Goal: Navigation & Orientation: Find specific page/section

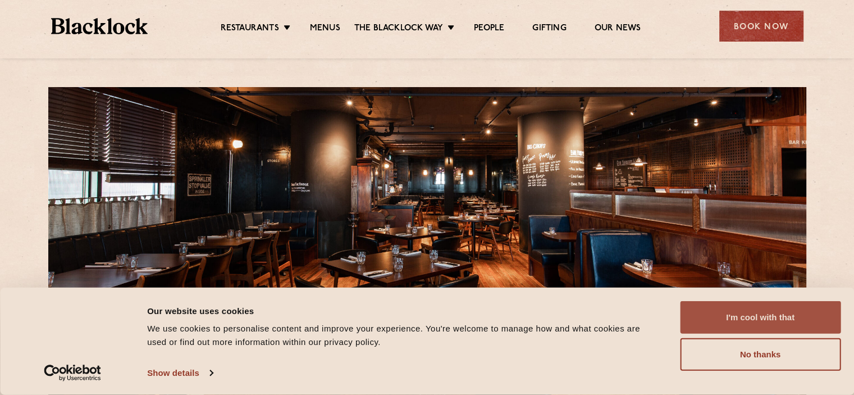
click at [739, 321] on button "I'm cool with that" at bounding box center [760, 317] width 161 height 33
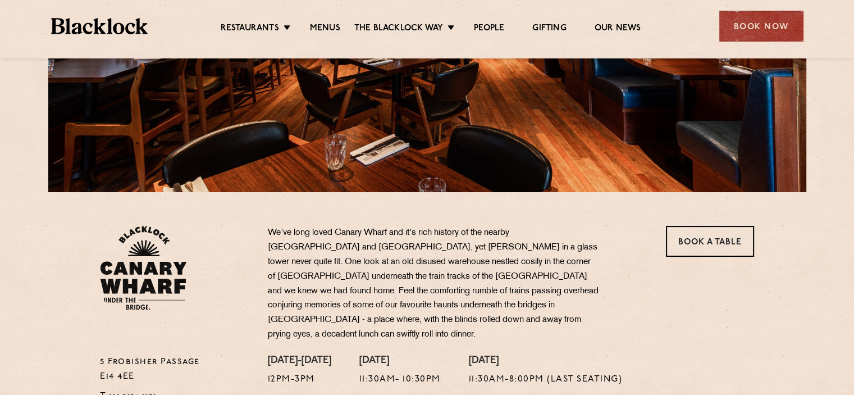
scroll to position [211, 0]
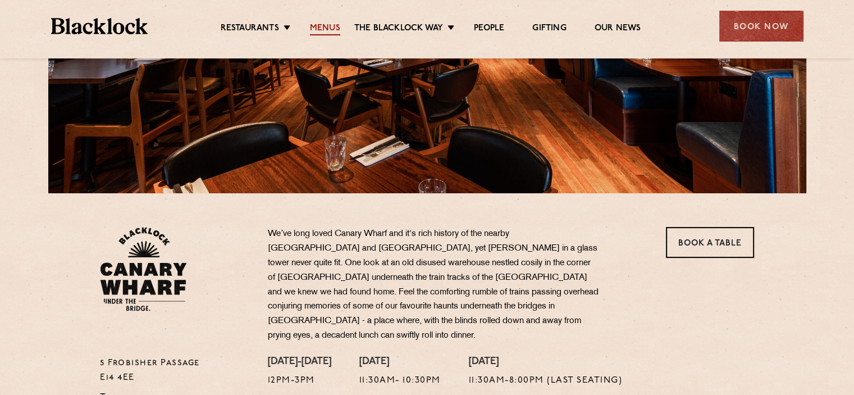
click at [318, 28] on link "Menus" at bounding box center [325, 29] width 30 height 12
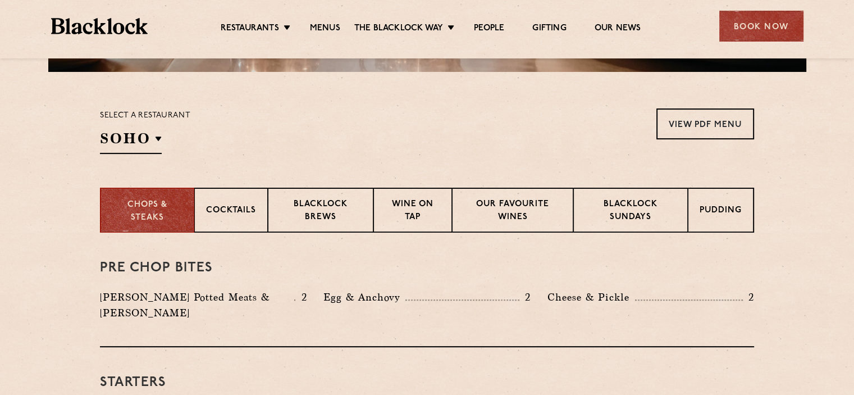
scroll to position [393, 0]
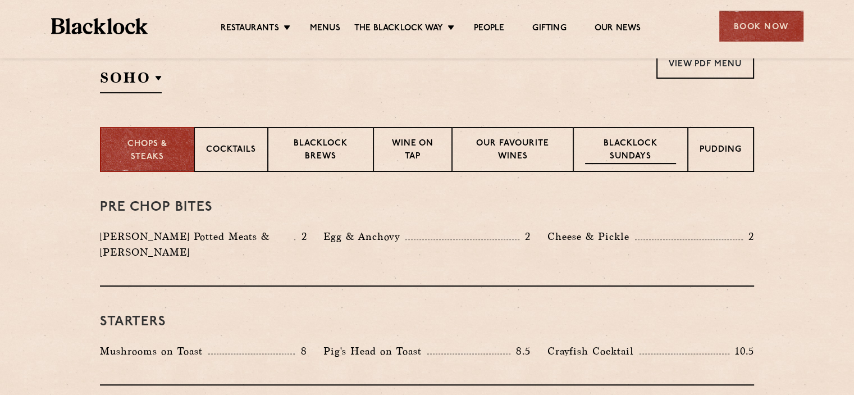
click at [573, 155] on div "Blacklock Sundays" at bounding box center [630, 149] width 115 height 45
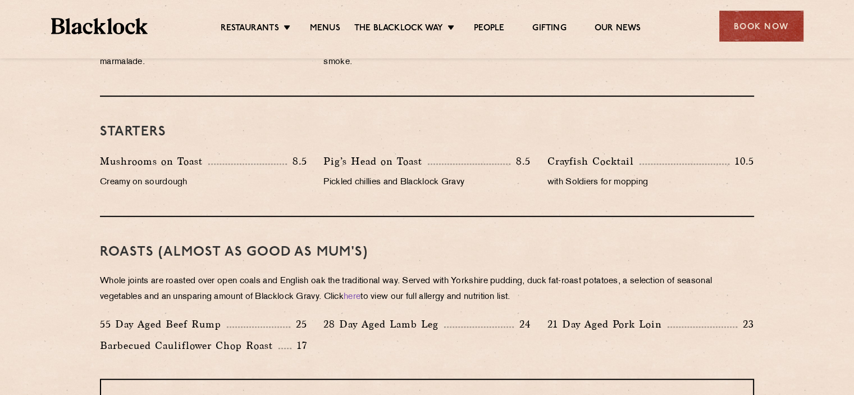
scroll to position [674, 0]
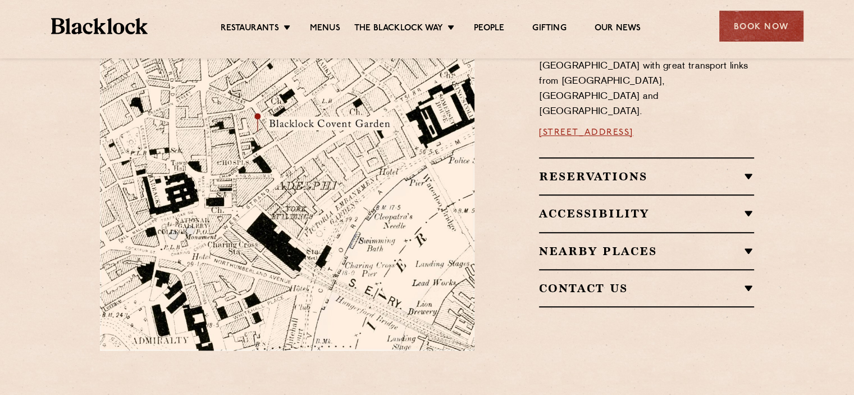
scroll to position [561, 0]
